Goal: Information Seeking & Learning: Find specific fact

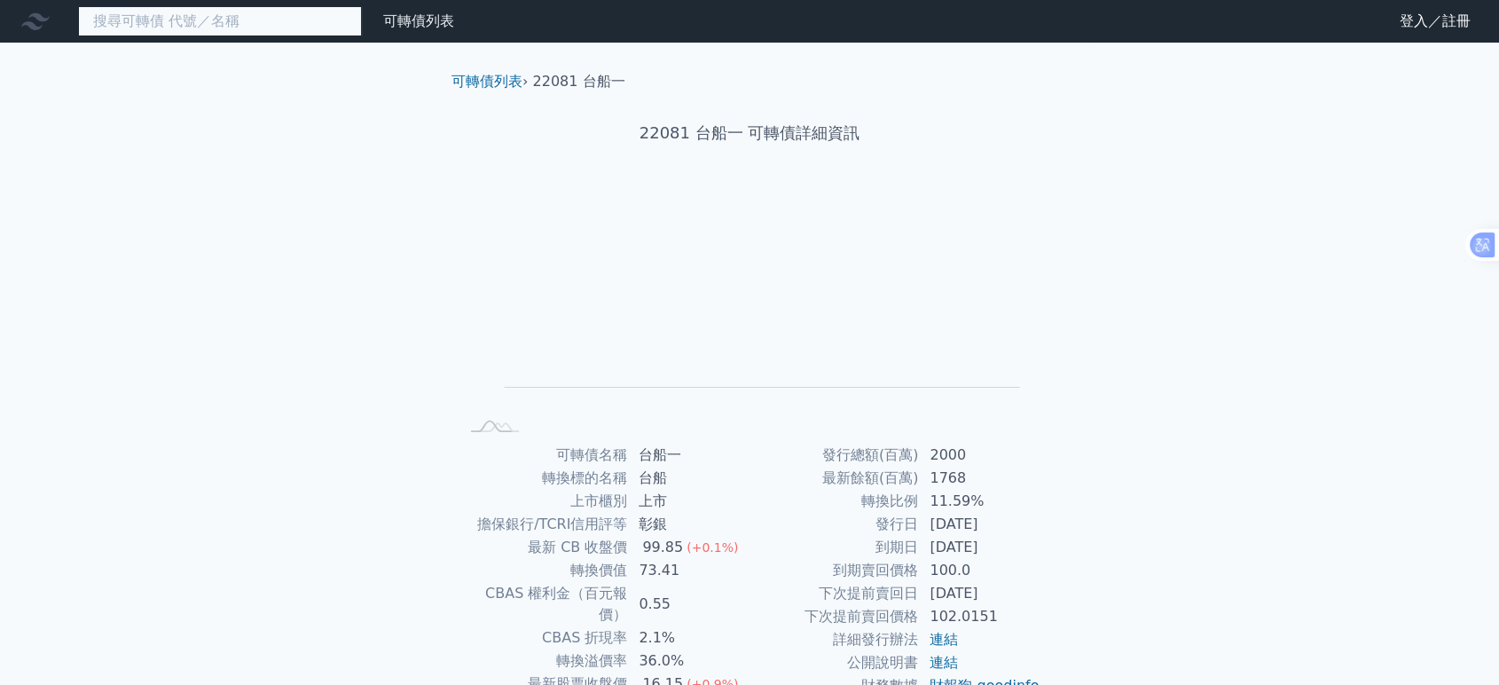
click at [247, 25] on input at bounding box center [220, 21] width 284 height 30
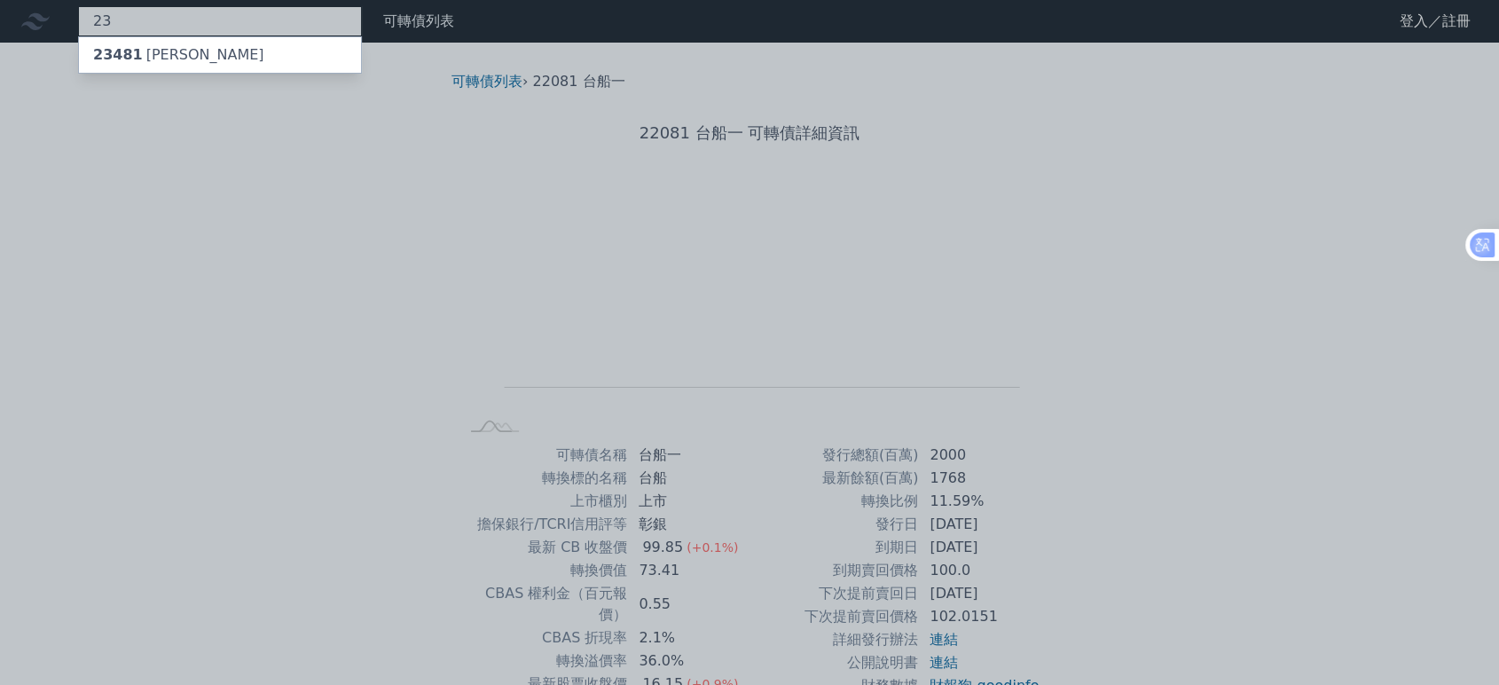
type input "2"
type input "錸寶寶"
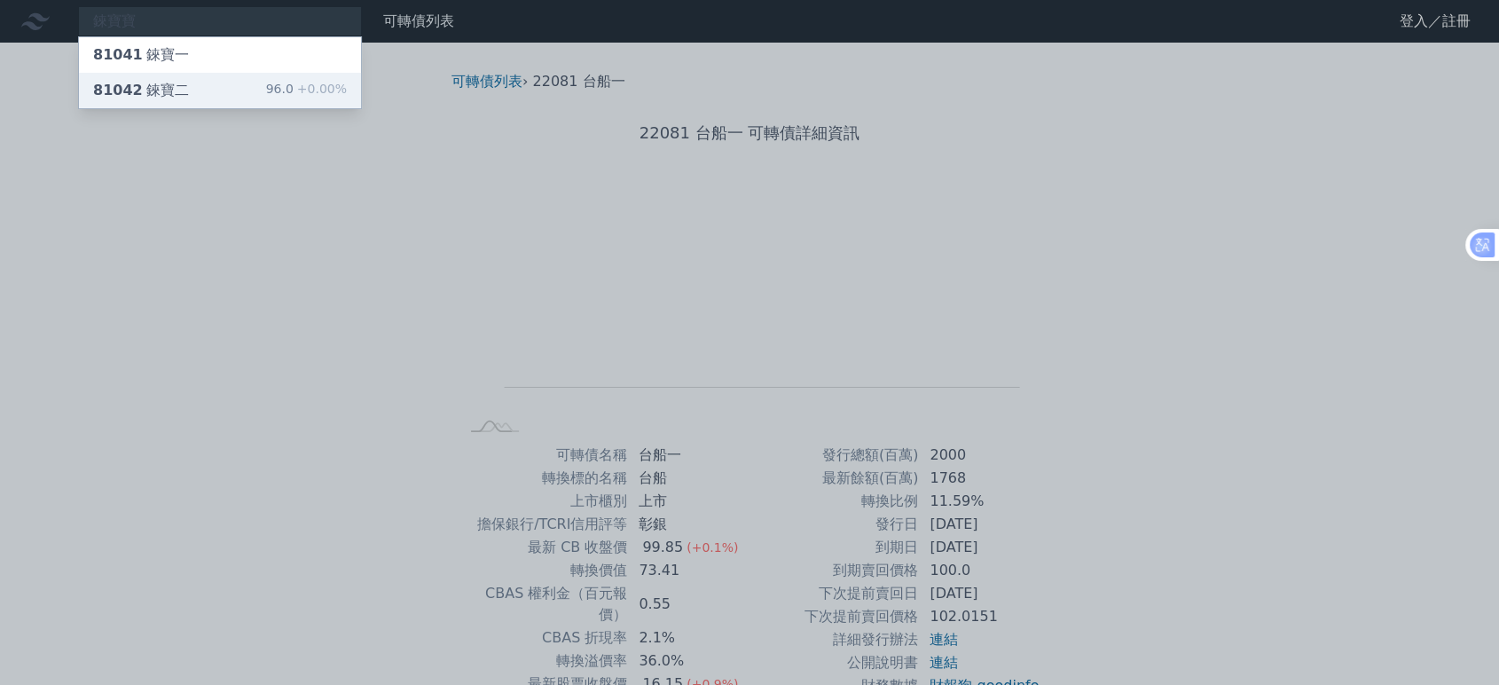
click at [224, 85] on div "81042 錸寶二 96.0 +0.00%" at bounding box center [220, 90] width 282 height 35
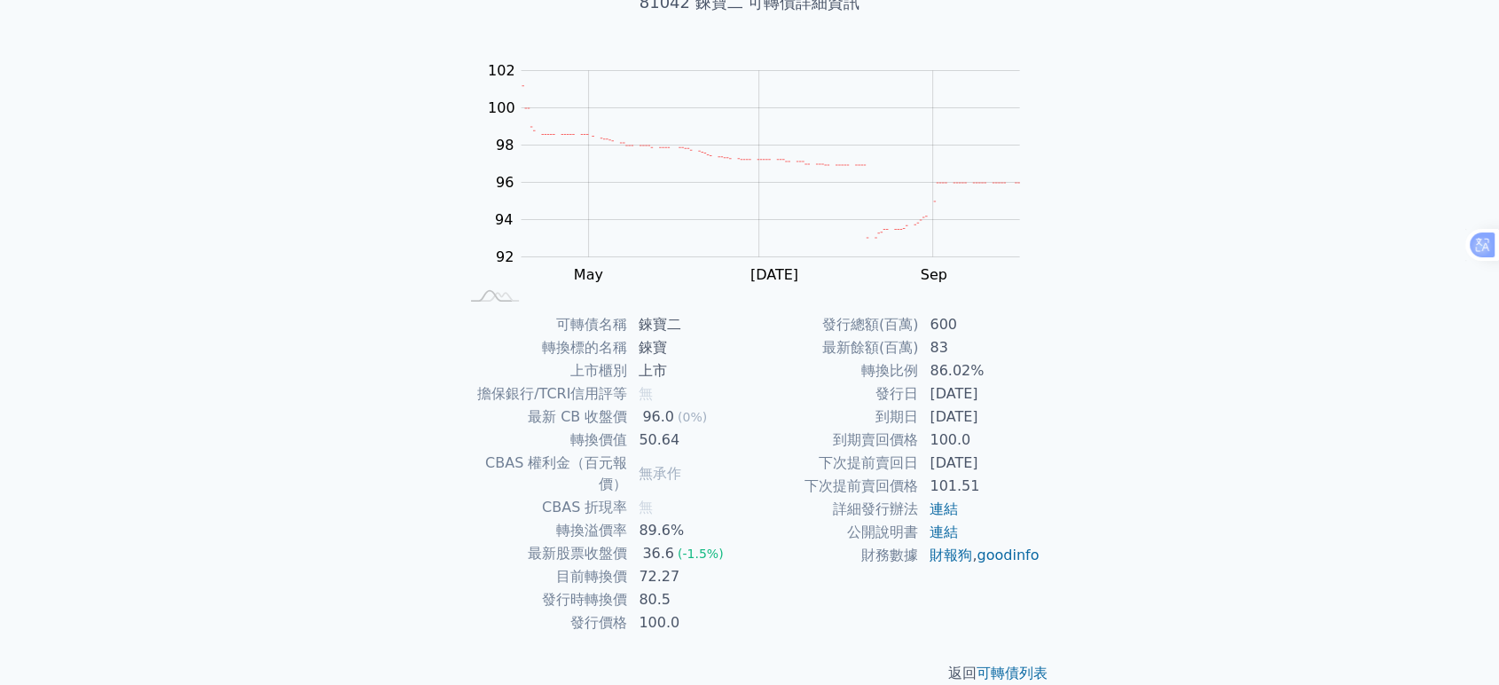
scroll to position [136, 0]
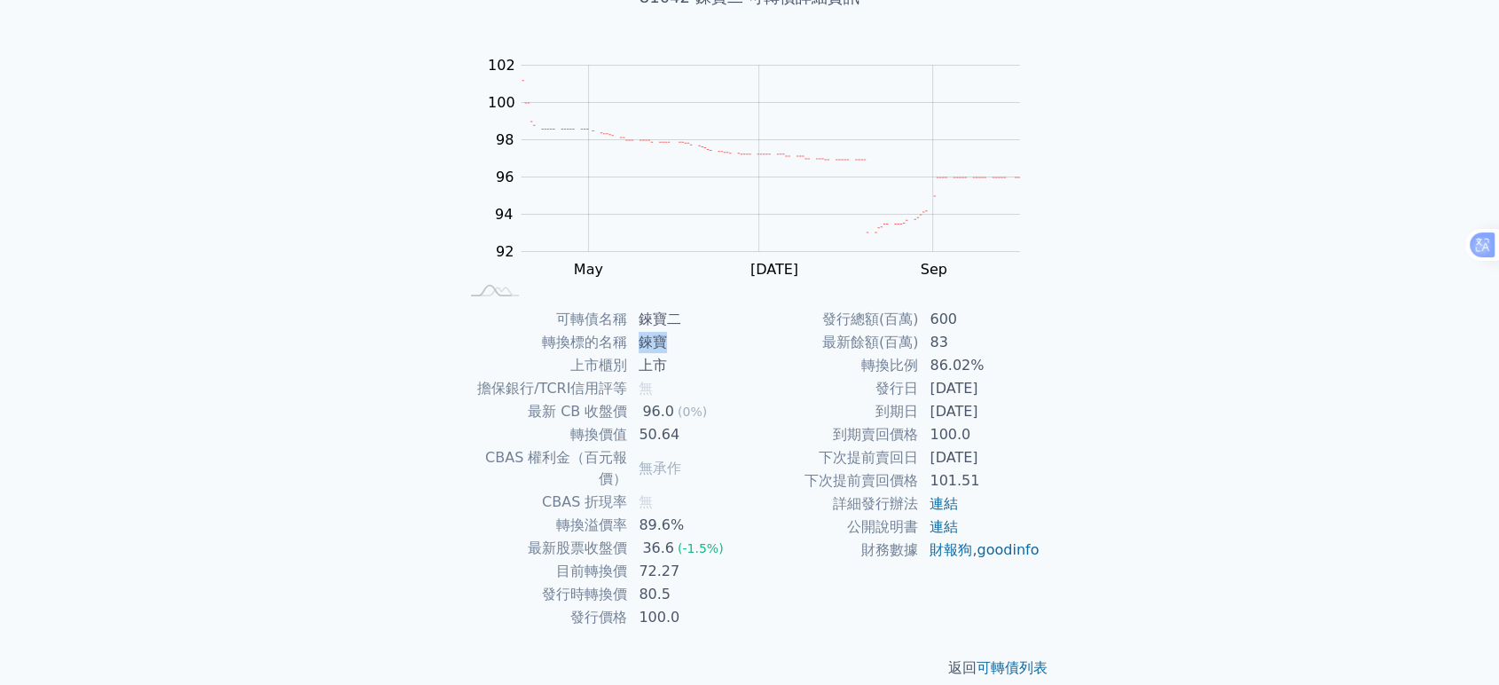
drag, startPoint x: 640, startPoint y: 338, endPoint x: 681, endPoint y: 349, distance: 42.4
click at [681, 349] on td "錸寶" at bounding box center [688, 342] width 121 height 23
copy td "錸寶"
click at [1069, 431] on div "可轉債列表 › 81042 錸寶二 81042 錸寶二 可轉債詳細資訊 Zoom Out 100 88 90 92 94 96 98 100 102 104 …" at bounding box center [749, 307] width 681 height 800
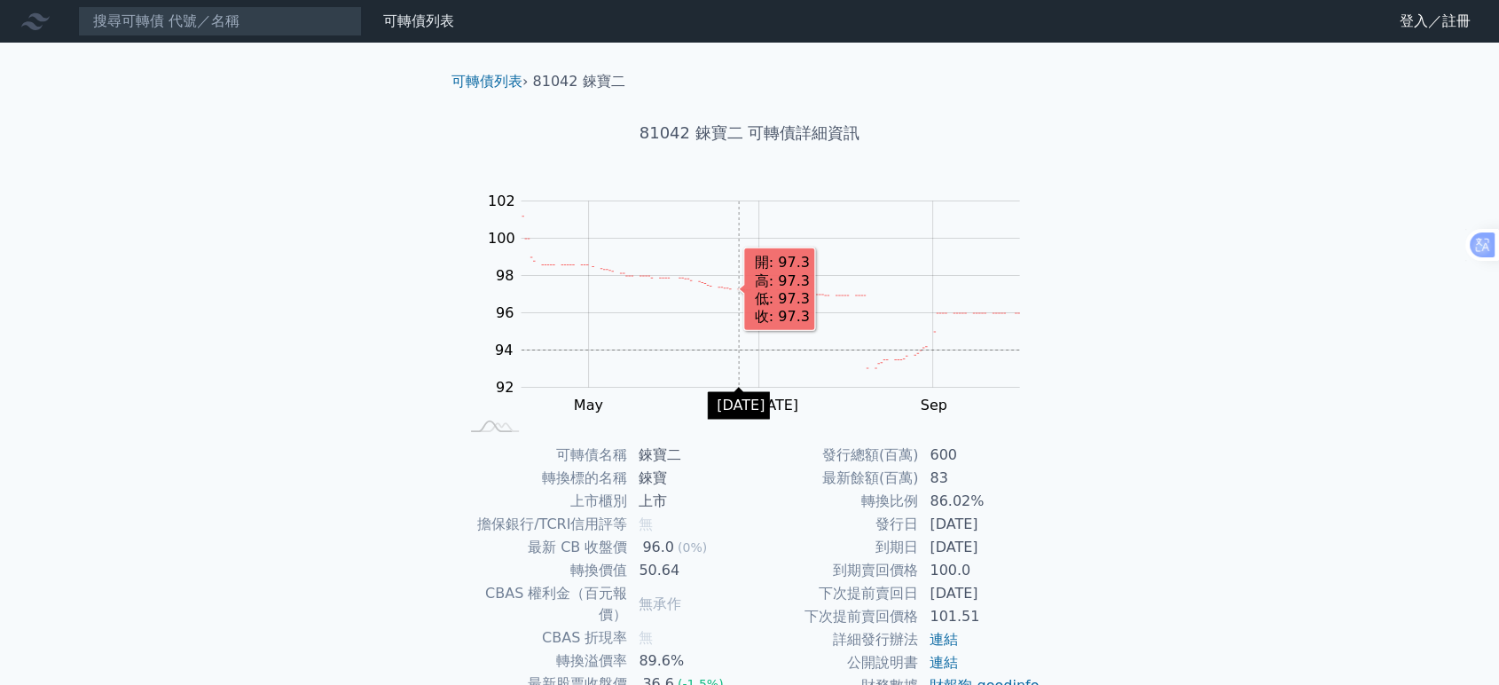
scroll to position [98, 0]
